Goal: Information Seeking & Learning: Learn about a topic

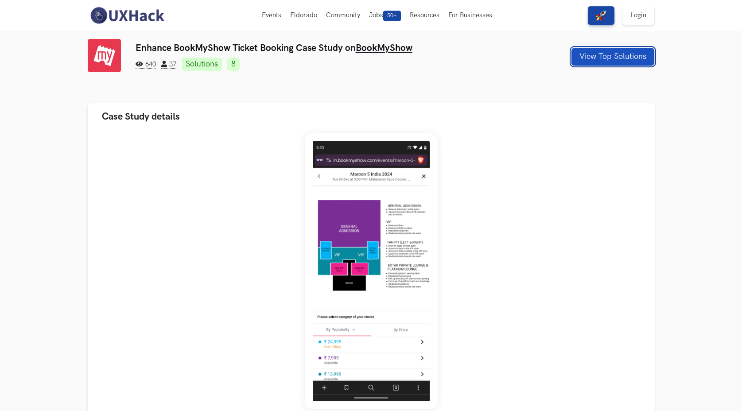
click at [628, 59] on button "View Top Solutions" at bounding box center [612, 57] width 83 height 18
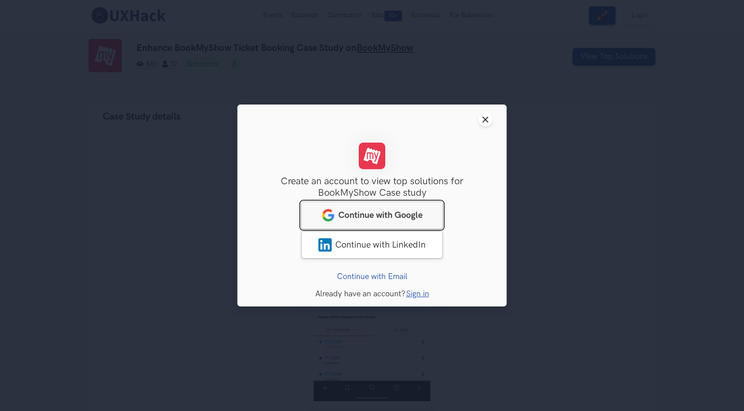
click at [381, 225] on link "Continue with Google" at bounding box center [372, 215] width 142 height 27
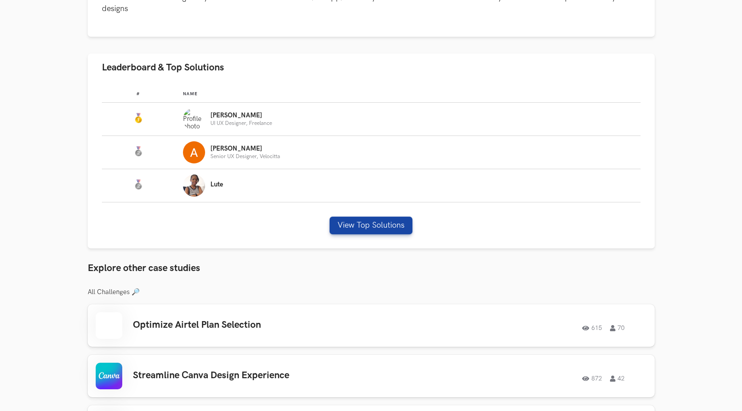
scroll to position [497, 0]
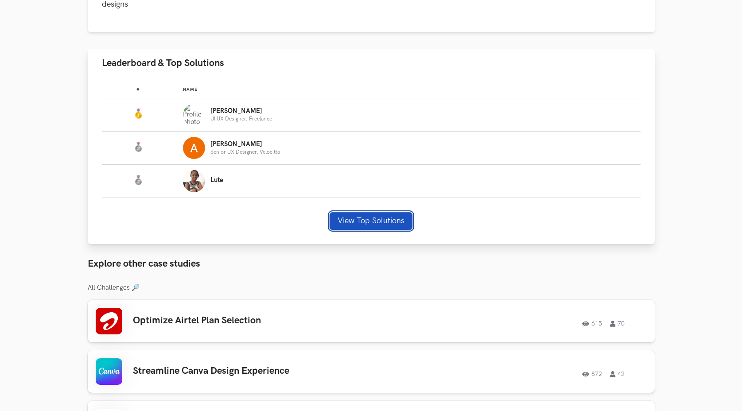
click at [357, 218] on button "View Top Solutions" at bounding box center [371, 221] width 83 height 18
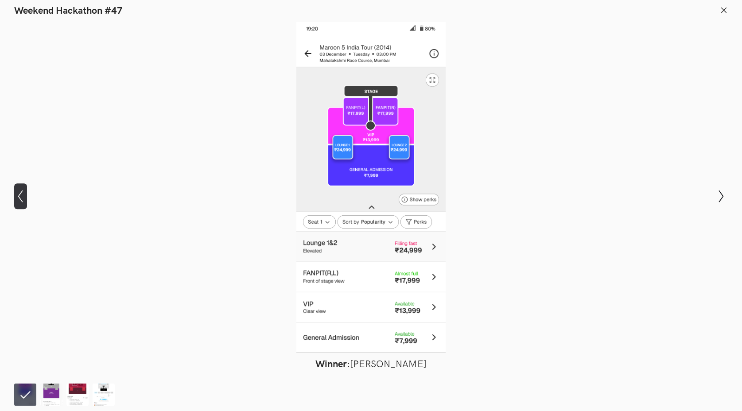
click at [22, 191] on icon "Show previous slide" at bounding box center [20, 196] width 13 height 13
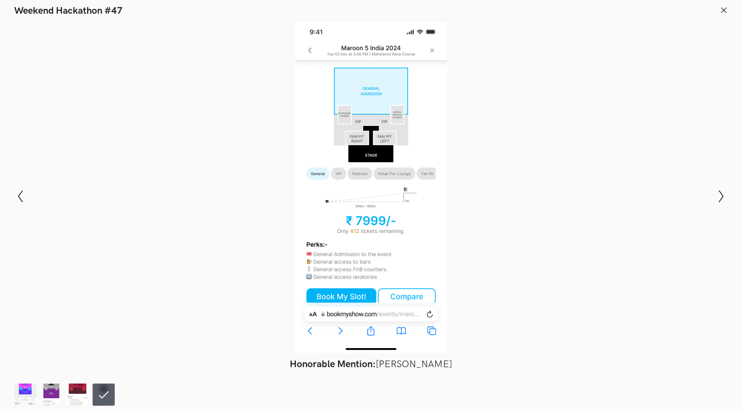
click at [728, 201] on div "Modal Gallery Slideshow Winner: Nirmalkumar Rohit Runner-up: Adarsh Pratap Sing…" at bounding box center [371, 196] width 742 height 359
click at [724, 201] on icon "Show next slide" at bounding box center [721, 196] width 13 height 13
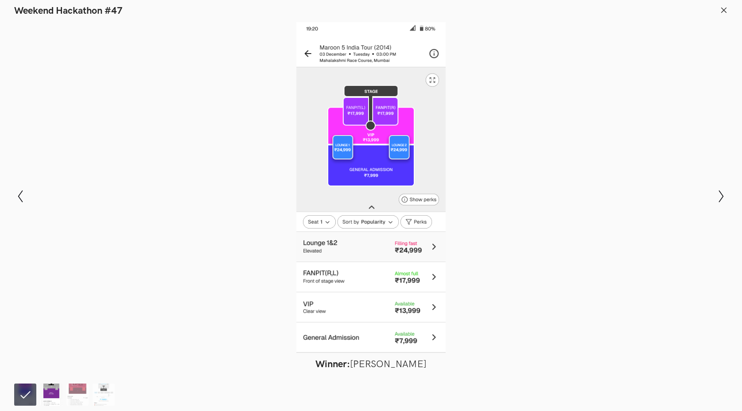
click at [54, 387] on img at bounding box center [51, 395] width 22 height 22
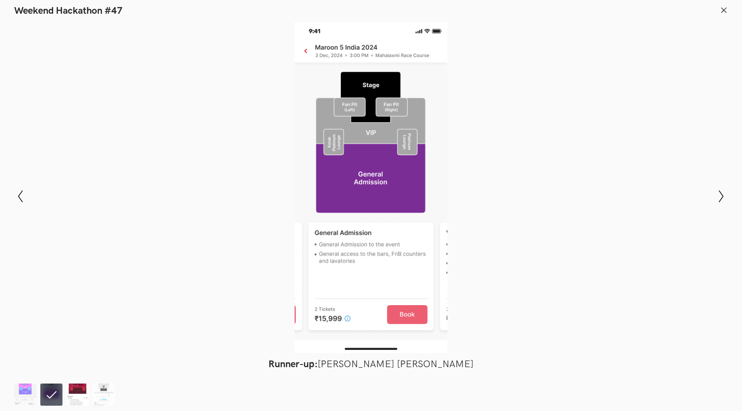
click at [84, 388] on img at bounding box center [77, 395] width 22 height 22
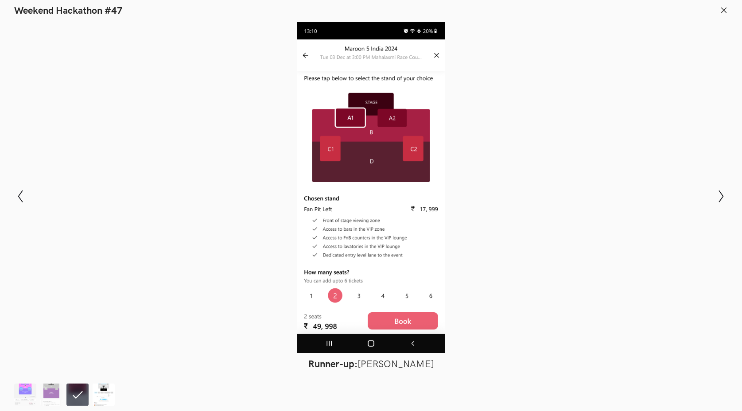
click at [110, 392] on img at bounding box center [104, 395] width 22 height 22
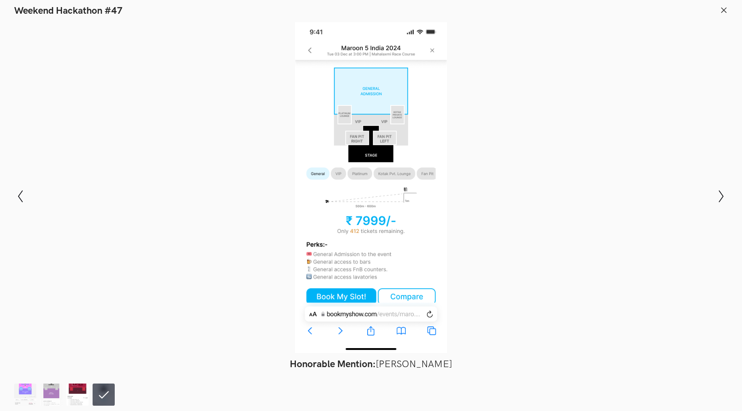
click at [75, 391] on img at bounding box center [77, 395] width 22 height 22
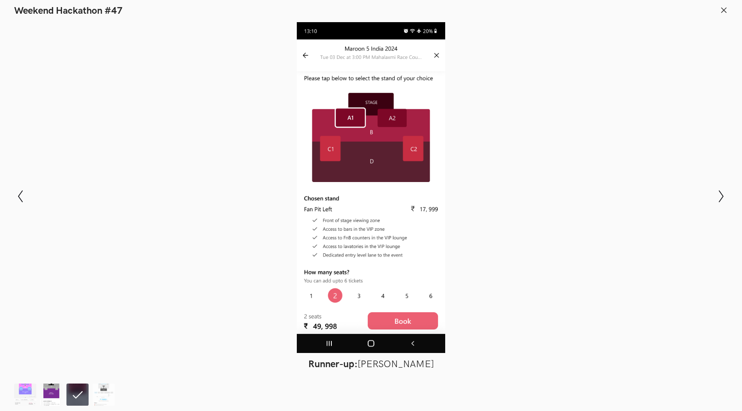
click at [56, 389] on img at bounding box center [51, 395] width 22 height 22
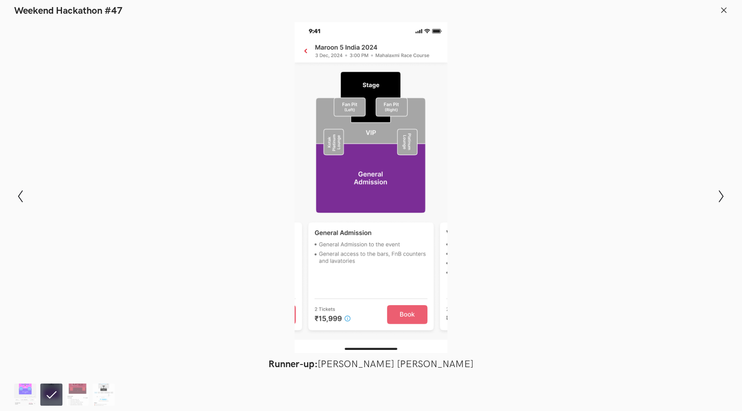
click at [39, 388] on ol at bounding box center [66, 395] width 105 height 22
click at [25, 388] on img at bounding box center [25, 395] width 22 height 22
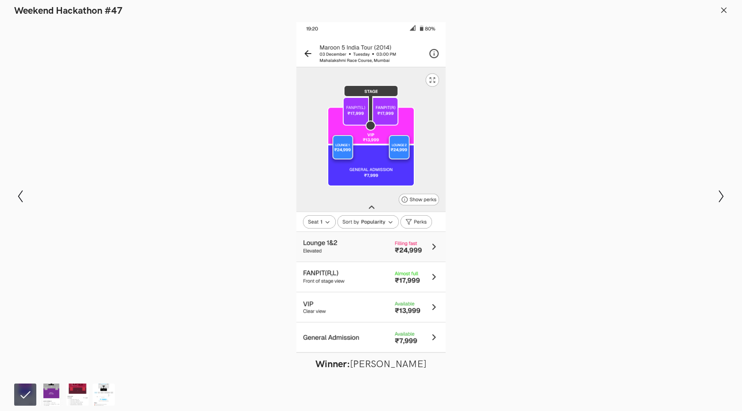
click at [585, 113] on div at bounding box center [370, 187] width 677 height 331
click at [471, 82] on div at bounding box center [370, 187] width 677 height 331
click at [87, 10] on h1 "Weekend Hackathon #47" at bounding box center [68, 11] width 109 height 12
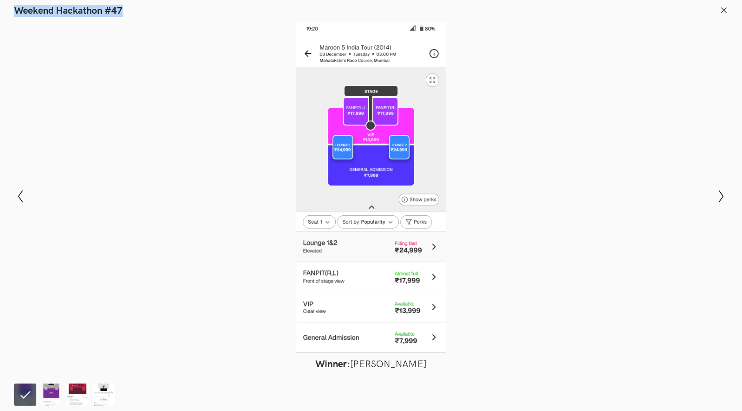
click at [87, 10] on h1 "Weekend Hackathon #47" at bounding box center [68, 11] width 109 height 12
click at [233, 25] on div at bounding box center [370, 187] width 677 height 331
click at [722, 12] on icon at bounding box center [724, 10] width 8 height 8
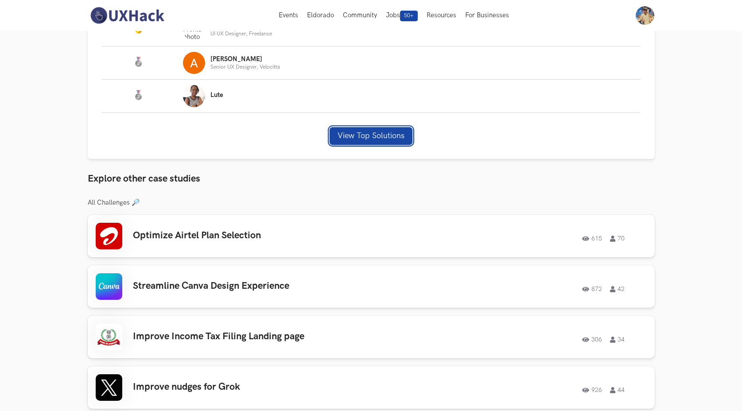
scroll to position [508, 0]
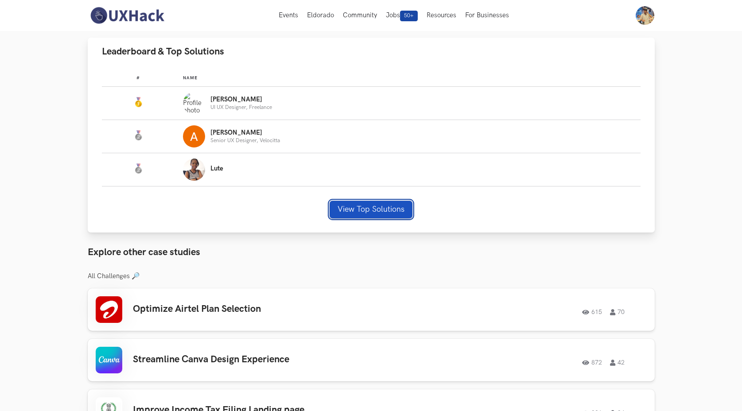
click at [377, 202] on button "View Top Solutions" at bounding box center [371, 210] width 83 height 18
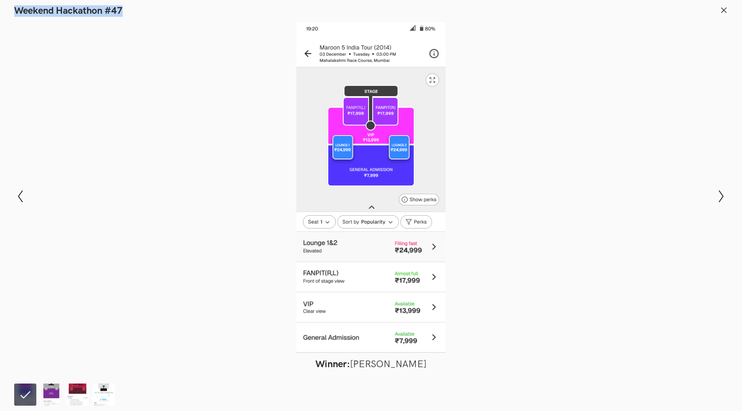
drag, startPoint x: 376, startPoint y: 202, endPoint x: 217, endPoint y: 156, distance: 166.0
click at [217, 157] on div at bounding box center [370, 187] width 677 height 331
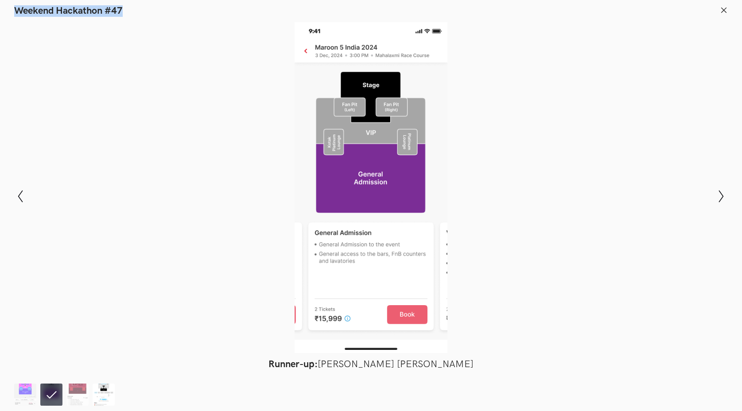
click at [105, 396] on img at bounding box center [104, 395] width 22 height 22
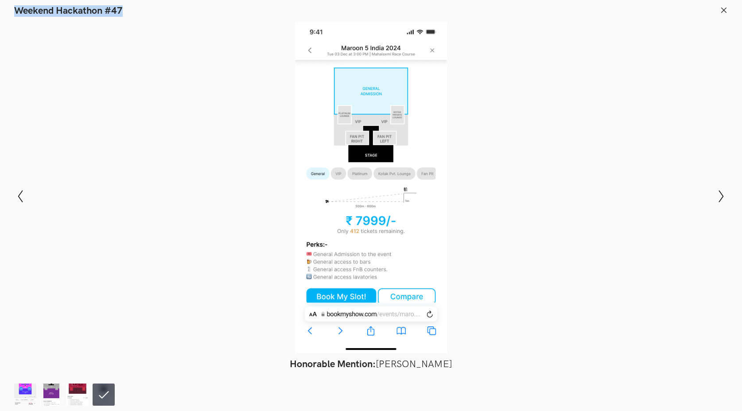
drag, startPoint x: 326, startPoint y: 201, endPoint x: 314, endPoint y: 210, distance: 14.9
click at [323, 204] on div at bounding box center [370, 187] width 677 height 331
click at [83, 385] on img at bounding box center [77, 395] width 22 height 22
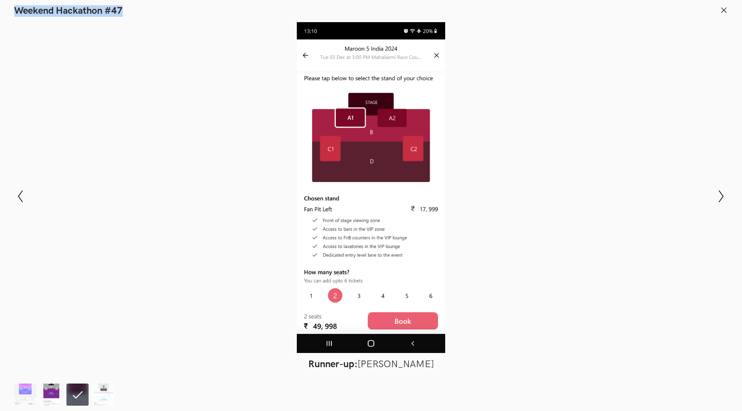
click at [47, 391] on img at bounding box center [51, 395] width 22 height 22
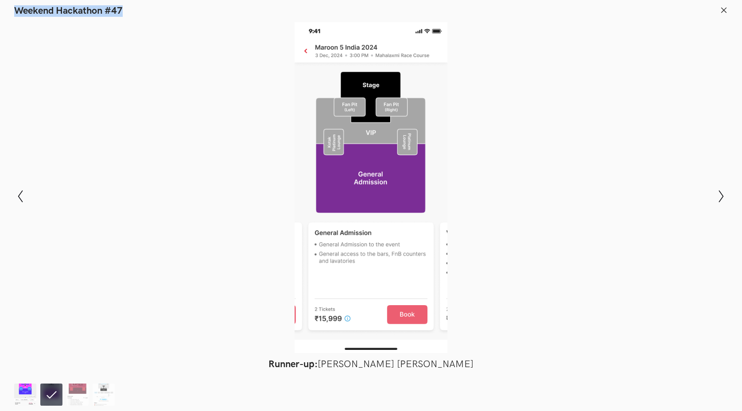
click at [26, 389] on img at bounding box center [25, 395] width 22 height 22
